Goal: Task Accomplishment & Management: Use online tool/utility

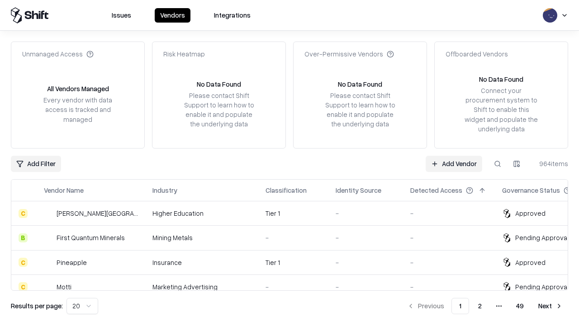
click at [453, 164] on link "Add Vendor" at bounding box center [453, 164] width 56 height 16
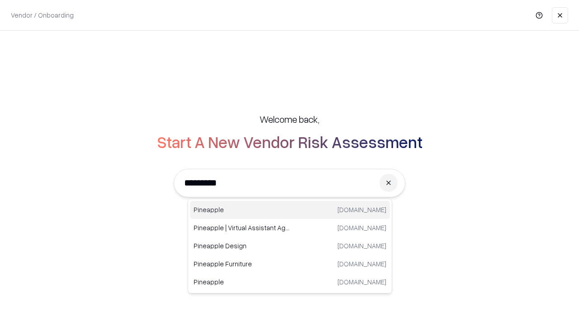
click at [290, 210] on div "Pineapple [DOMAIN_NAME]" at bounding box center [290, 210] width 200 height 18
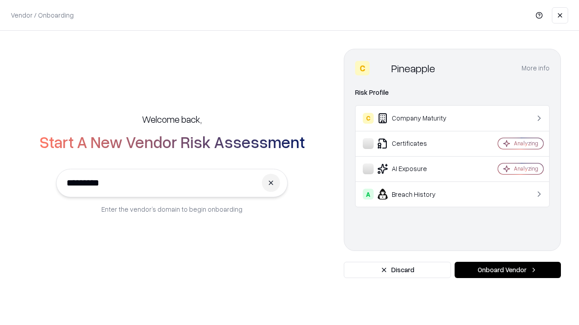
type input "*********"
click at [507, 270] on button "Onboard Vendor" at bounding box center [507, 270] width 106 height 16
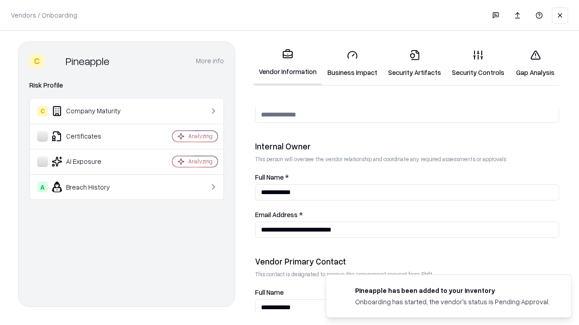
scroll to position [468, 0]
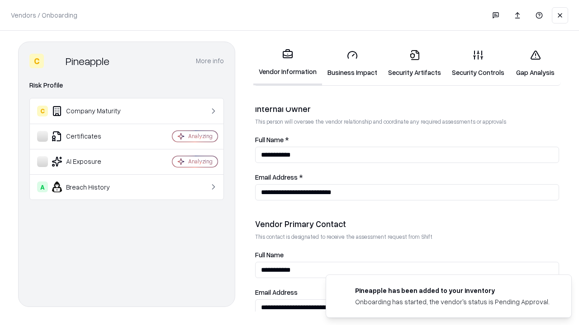
click at [352, 63] on link "Business Impact" at bounding box center [352, 63] width 61 height 42
click at [535, 63] on link "Gap Analysis" at bounding box center [534, 63] width 51 height 42
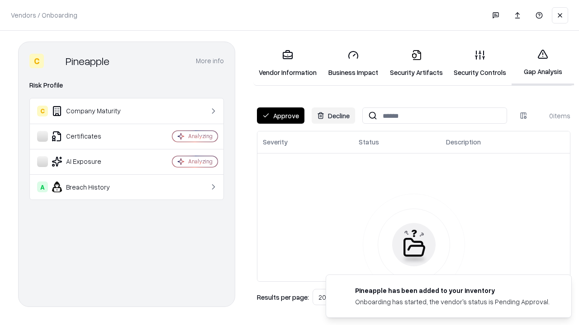
click at [280, 116] on button "Approve" at bounding box center [280, 116] width 47 height 16
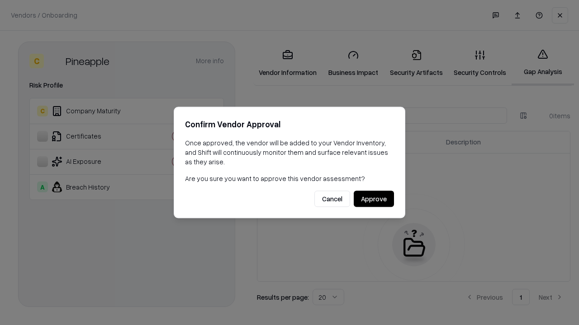
click at [373, 199] on button "Approve" at bounding box center [373, 199] width 40 height 16
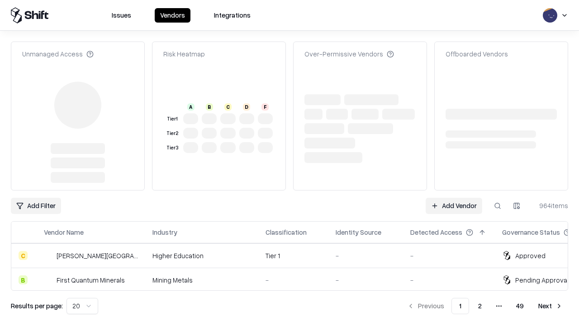
click at [453, 198] on link "Add Vendor" at bounding box center [453, 206] width 56 height 16
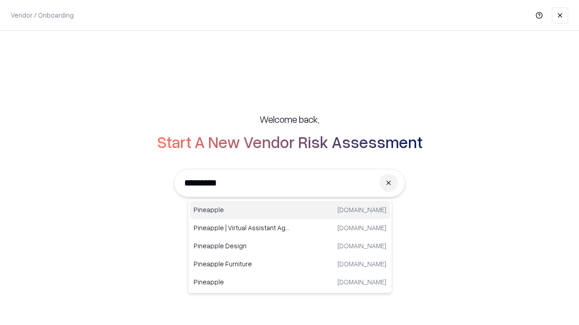
click at [290, 210] on div "Pineapple [DOMAIN_NAME]" at bounding box center [290, 210] width 200 height 18
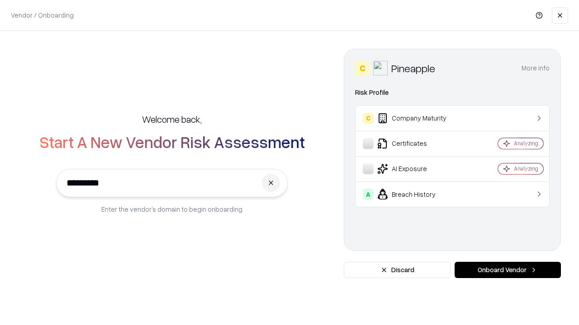
type input "*********"
click at [507, 270] on button "Onboard Vendor" at bounding box center [507, 270] width 106 height 16
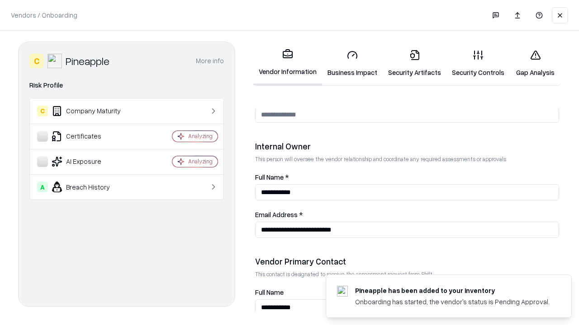
scroll to position [468, 0]
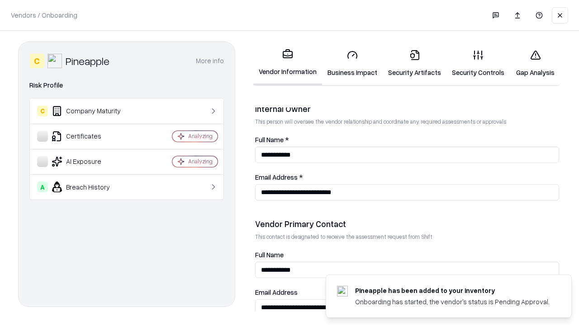
click at [535, 63] on link "Gap Analysis" at bounding box center [534, 63] width 51 height 42
